Goal: Transaction & Acquisition: Purchase product/service

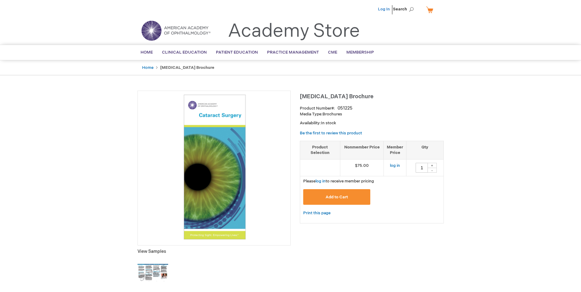
click at [386, 9] on link "Log In" at bounding box center [384, 9] width 12 height 5
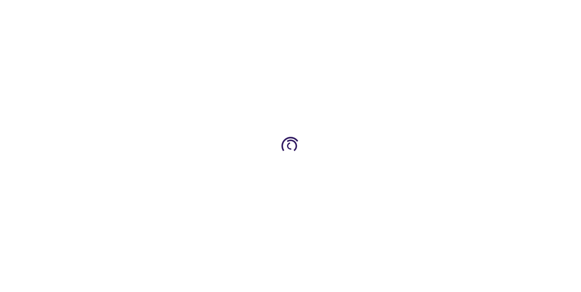
type input "1"
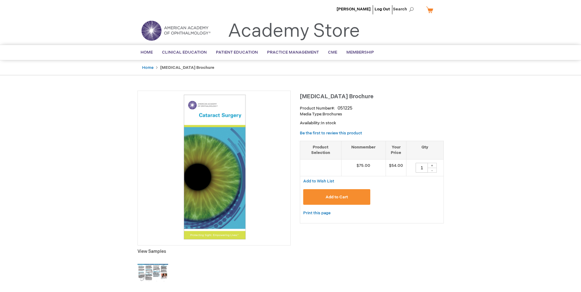
click at [431, 9] on link "My Cart" at bounding box center [432, 9] width 15 height 11
click at [434, 106] on div "Product Number 051225" at bounding box center [372, 108] width 144 height 6
click at [430, 10] on link "My Cart" at bounding box center [432, 9] width 15 height 11
click at [373, 152] on th "Nonmember" at bounding box center [363, 150] width 45 height 18
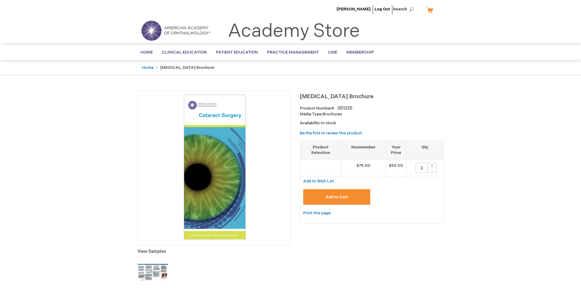
click at [433, 200] on div "Add to Cart" at bounding box center [371, 199] width 137 height 20
click at [310, 171] on td at bounding box center [320, 167] width 41 height 17
click at [434, 165] on div "+" at bounding box center [431, 165] width 9 height 5
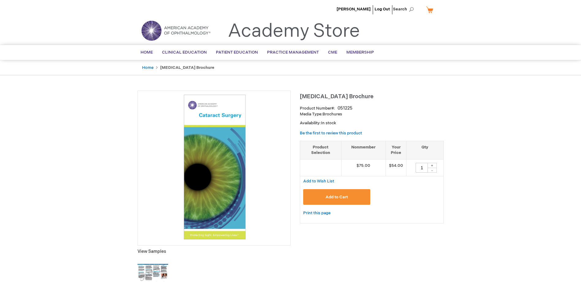
type input "2"
click at [349, 198] on button "Add to Cart" at bounding box center [336, 197] width 67 height 16
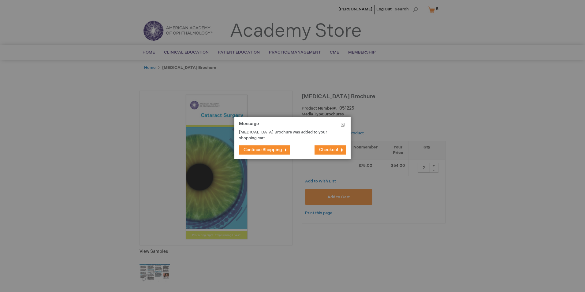
click at [250, 149] on span "Continue Shopping" at bounding box center [263, 149] width 39 height 5
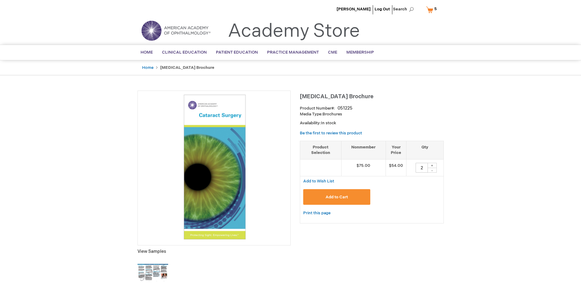
click at [434, 8] on span "5" at bounding box center [435, 8] width 2 height 5
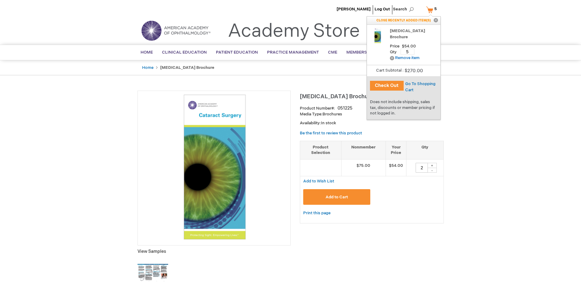
click at [410, 51] on input "5" at bounding box center [408, 52] width 14 height 6
type input "3"
click at [425, 51] on span "Update" at bounding box center [427, 51] width 14 height 5
click at [386, 87] on button "Check Out" at bounding box center [387, 86] width 34 height 10
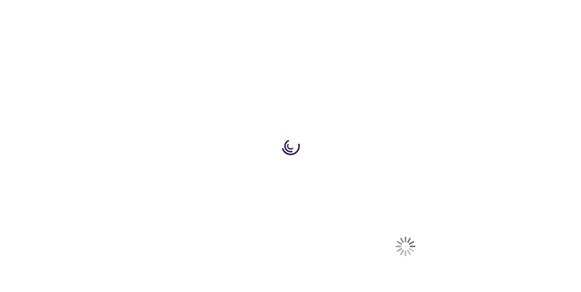
select select "US"
select select "59"
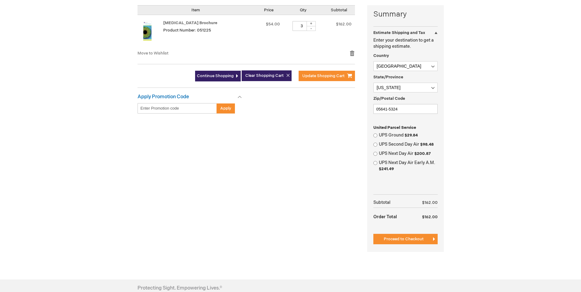
scroll to position [153, 0]
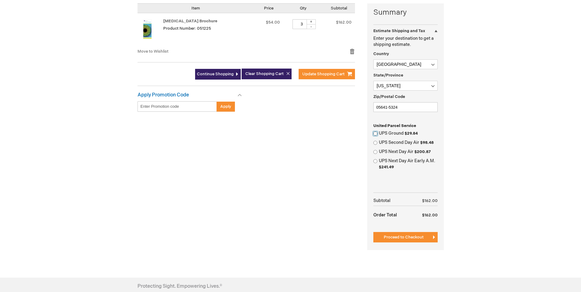
click at [376, 134] on input "UPS Ground $29.84" at bounding box center [375, 134] width 4 height 4
radio input "true"
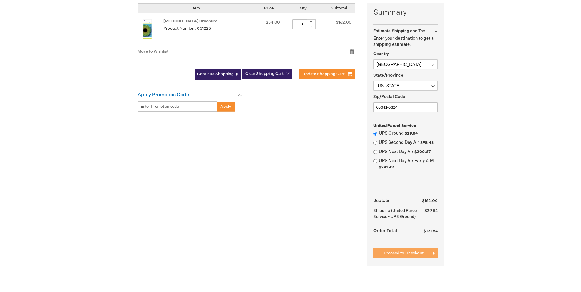
click at [411, 254] on span "Proceed to Checkout" at bounding box center [404, 253] width 40 height 5
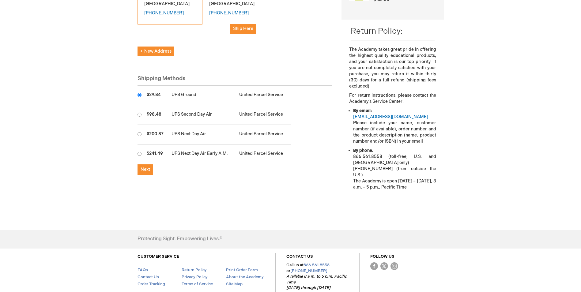
scroll to position [31, 0]
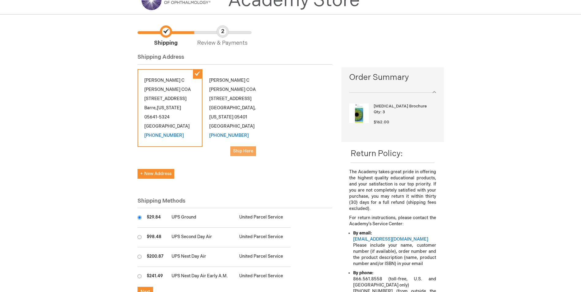
click at [247, 149] on span "Ship Here" at bounding box center [243, 151] width 20 height 5
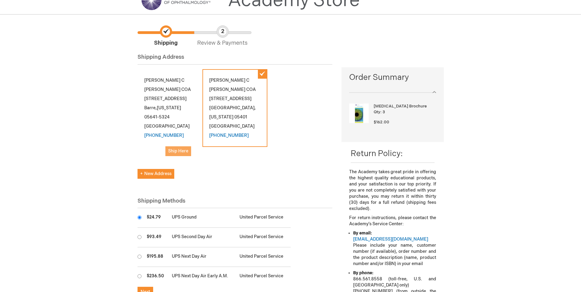
click at [175, 149] on span "Ship Here" at bounding box center [178, 151] width 20 height 5
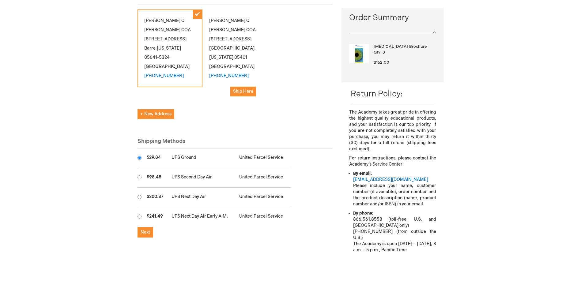
scroll to position [92, 0]
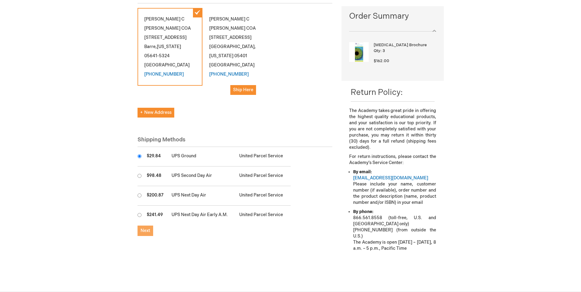
click at [143, 228] on span "Next" at bounding box center [145, 230] width 9 height 5
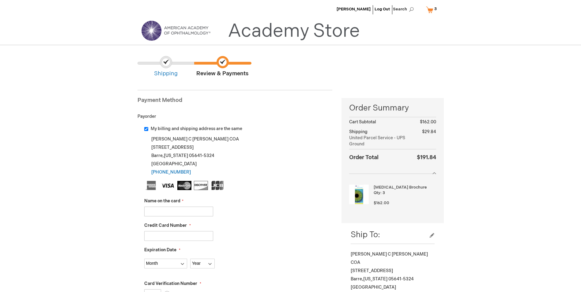
click at [148, 129] on input "My billing and shipping address are the same" at bounding box center [146, 129] width 4 height 4
checkbox input "false"
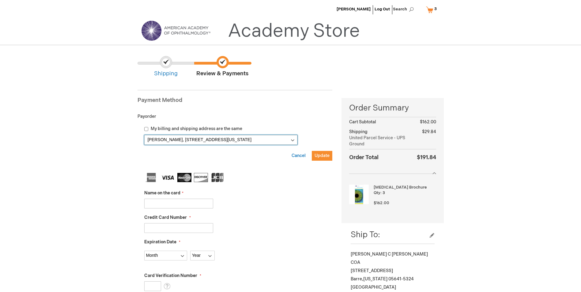
click at [294, 140] on select "Alison Laggis, 58 E View Ln Ste 1 , Barre, Vermont 05641-5324, United States Al…" at bounding box center [220, 140] width 153 height 10
select select
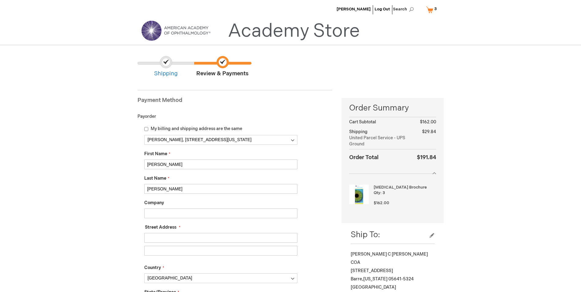
drag, startPoint x: 175, startPoint y: 163, endPoint x: 96, endPoint y: 166, distance: 79.1
type input "Laura"
type input "Gilbert"
type input "UVMMC"
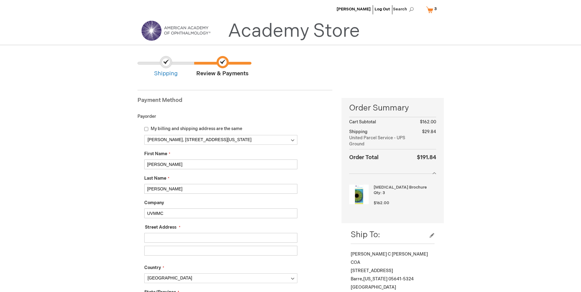
click at [165, 237] on input "Street Address: Line 1" at bounding box center [220, 238] width 153 height 10
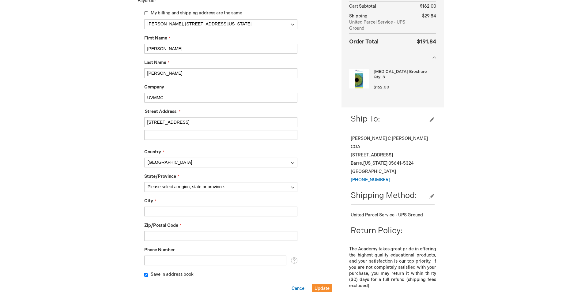
scroll to position [122, 0]
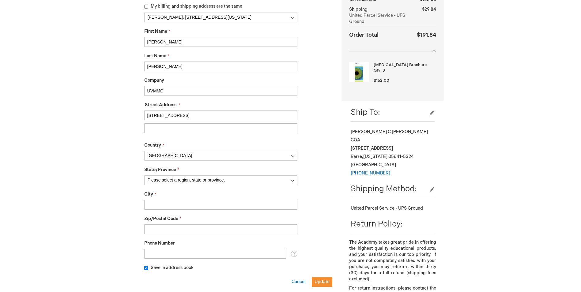
type input "111 Colchester Ave"
click at [186, 179] on select "Please select a region, state or province. Alabama Alaska American Samoa Arizon…" at bounding box center [220, 180] width 153 height 10
select select "59"
click at [144, 175] on select "Please select a region, state or province. Alabama Alaska American Samoa Arizon…" at bounding box center [220, 180] width 153 height 10
click at [170, 206] on input "City" at bounding box center [220, 205] width 153 height 10
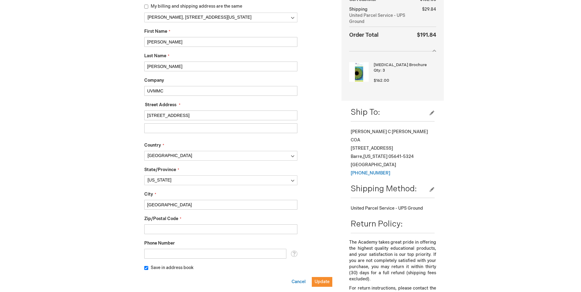
type input "Burlington"
type input "05401"
type input "802-847-2996"
click at [320, 282] on span "Update" at bounding box center [321, 281] width 15 height 5
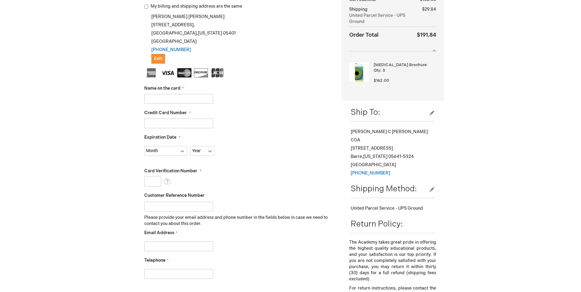
click at [165, 100] on input "Name on the card" at bounding box center [178, 99] width 69 height 10
type input "Laura Gilbert"
type input "4715150091792201"
click at [178, 152] on select "Month 01 - January 02 - February 03 - March 04 - April 05 - May 06 - June 07 - …" at bounding box center [165, 151] width 43 height 10
select select "1"
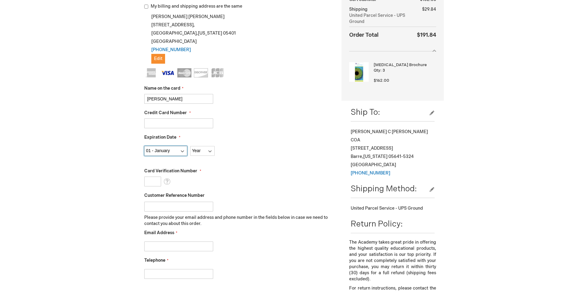
click at [144, 146] on select "Month 01 - January 02 - February 03 - March 04 - April 05 - May 06 - June 07 - …" at bounding box center [165, 151] width 43 height 10
click at [204, 150] on select "Year 2025 2026 2027 2028 2029 2030 2031 2032 2033 2034 2035" at bounding box center [202, 151] width 24 height 10
select select "2028"
click at [190, 146] on select "Year 2025 2026 2027 2028 2029 2030 2031 2032 2033 2034 2035" at bounding box center [202, 151] width 24 height 10
click at [149, 182] on input "Card Verification Number" at bounding box center [152, 182] width 17 height 10
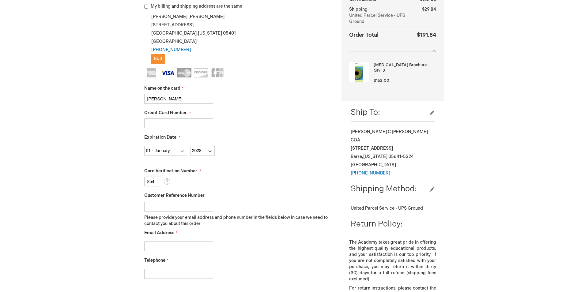
type input "854"
click at [160, 209] on input "Customer Reference Number" at bounding box center [178, 207] width 69 height 10
type input "2247"
click at [166, 246] on input "Email Address" at bounding box center [178, 247] width 69 height 10
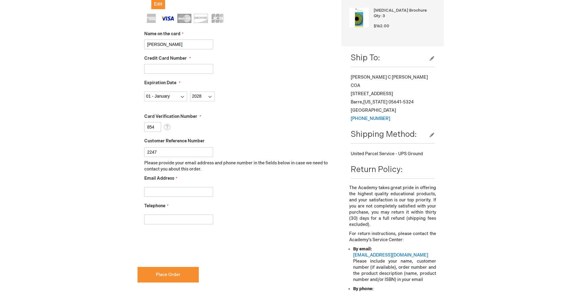
scroll to position [184, 0]
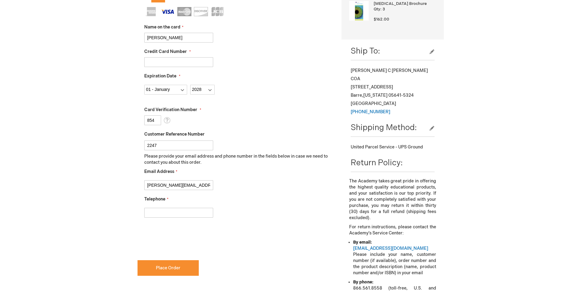
type input "laura.gilbert@uvmhealth.org"
type input "802-847-2996"
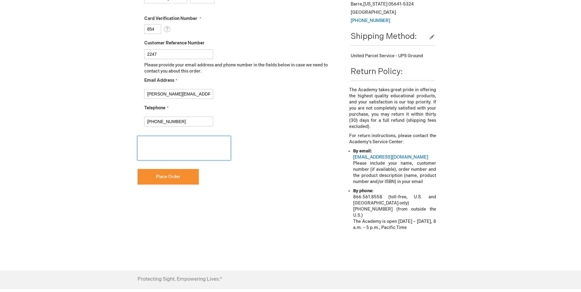
scroll to position [276, 0]
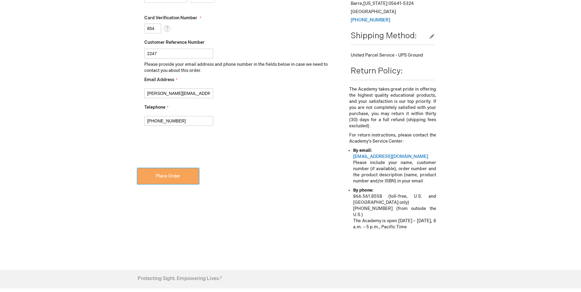
click at [176, 177] on span "Place Order" at bounding box center [168, 176] width 24 height 5
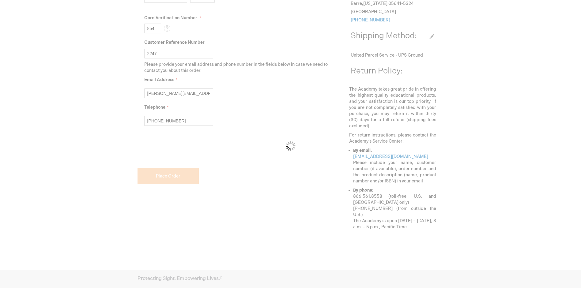
checkbox input "false"
click at [147, 150] on div "Please wait..." at bounding box center [290, 146] width 581 height 292
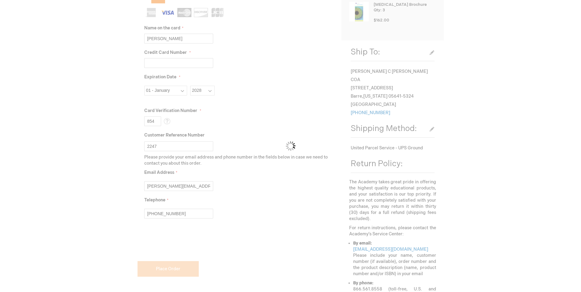
scroll to position [184, 0]
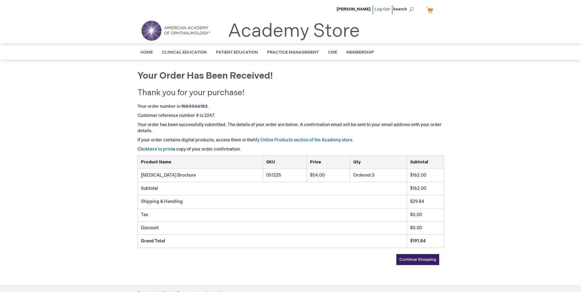
click at [383, 9] on link "Log Out" at bounding box center [382, 9] width 15 height 5
